Goal: Task Accomplishment & Management: Complete application form

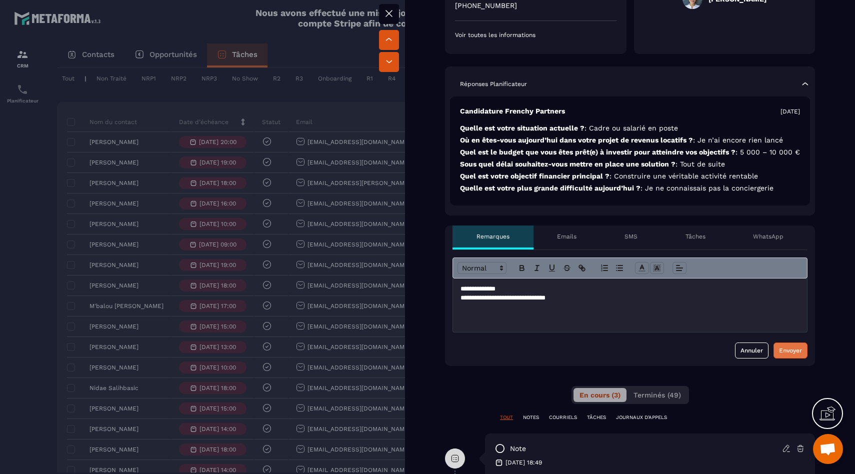
click at [796, 358] on button "Envoyer" at bounding box center [790, 350] width 34 height 16
click at [504, 324] on div at bounding box center [630, 304] width 354 height 53
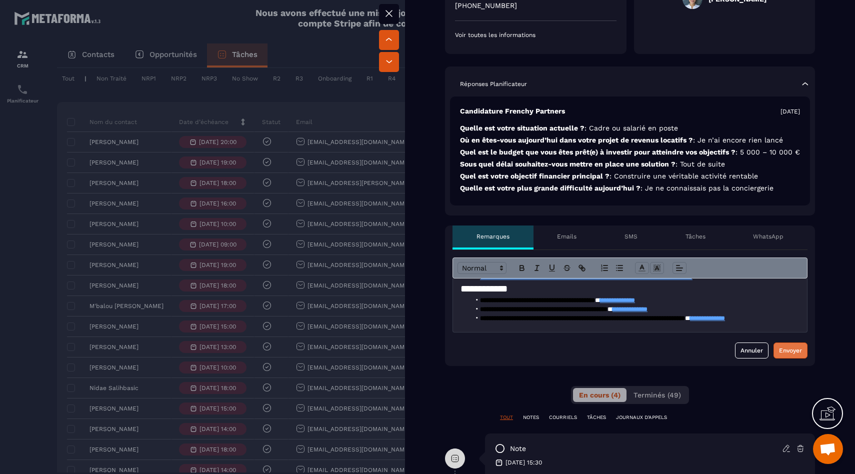
click at [786, 358] on button "Envoyer" at bounding box center [790, 350] width 34 height 16
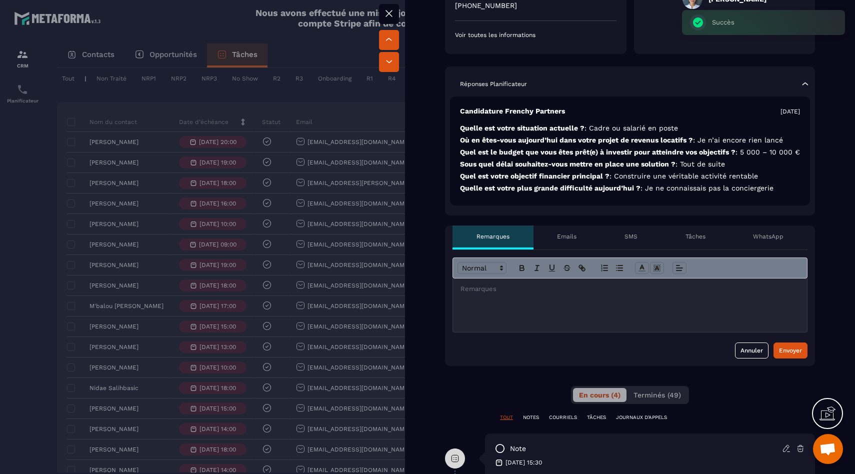
scroll to position [0, 0]
click at [32, 261] on div at bounding box center [427, 237] width 855 height 474
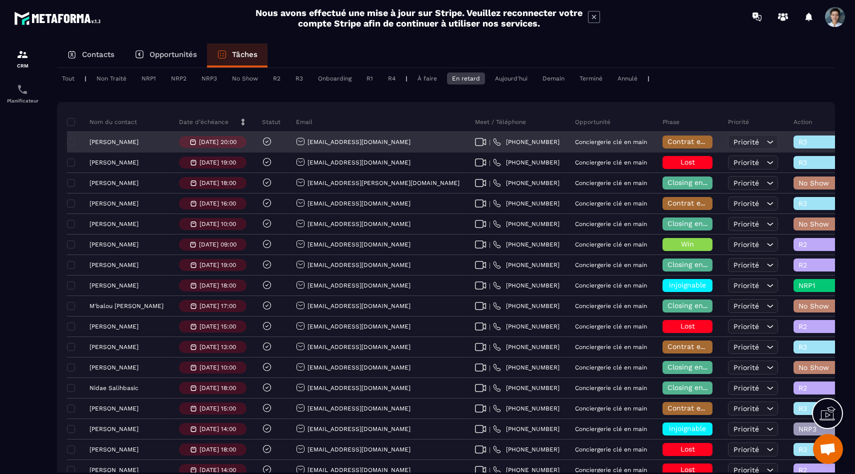
click at [667, 142] on span "Contrat envoyé" at bounding box center [693, 141] width 52 height 8
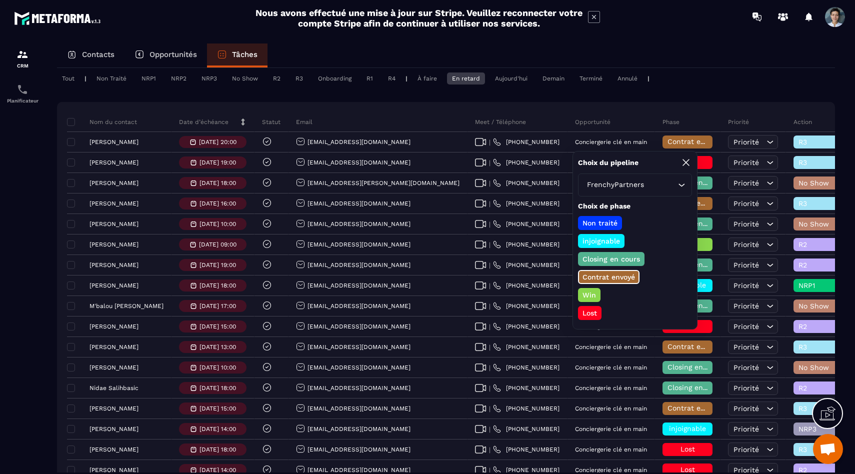
click at [586, 290] on p "Win" at bounding box center [589, 295] width 16 height 10
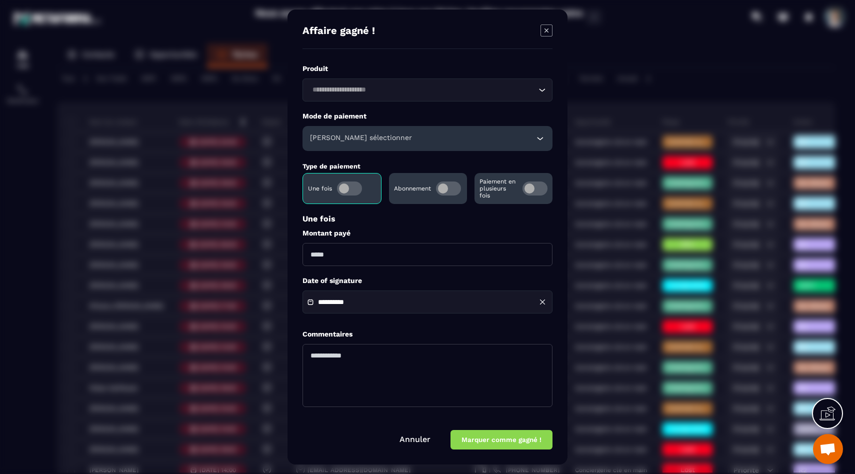
click at [552, 29] on div "**********" at bounding box center [427, 236] width 280 height 455
click at [545, 30] on icon "Modal window" at bounding box center [546, 30] width 12 height 12
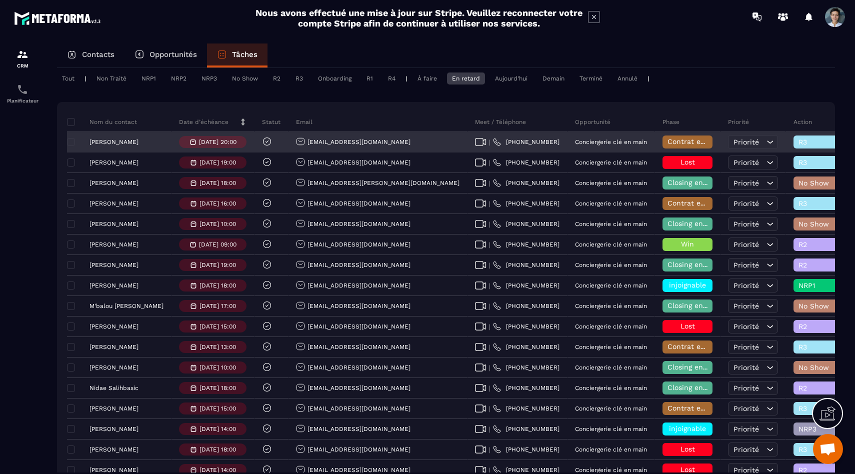
click at [97, 143] on p "[PERSON_NAME]" at bounding box center [113, 141] width 49 height 7
